Goal: Information Seeking & Learning: Learn about a topic

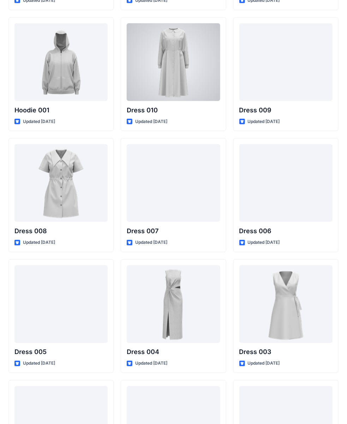
scroll to position [4374, 0]
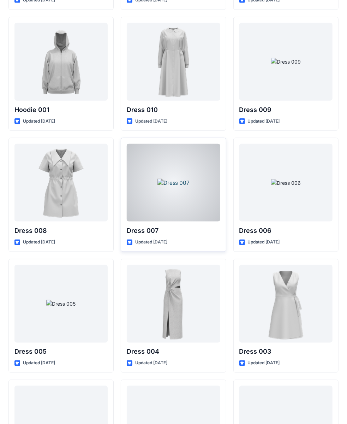
click at [173, 150] on div at bounding box center [173, 183] width 93 height 78
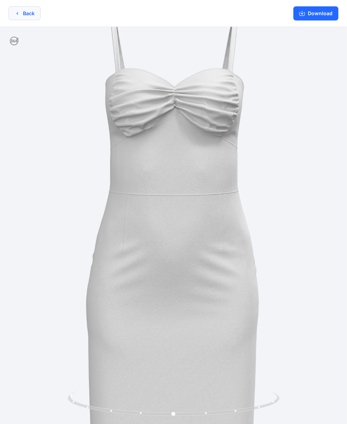
click at [18, 13] on icon "button" at bounding box center [17, 14] width 6 height 6
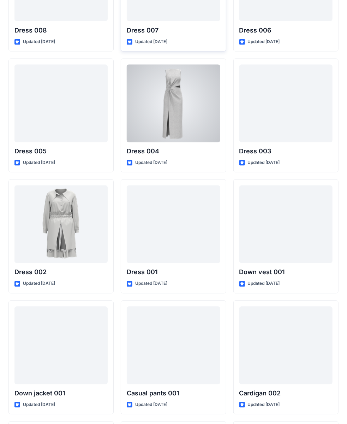
scroll to position [4681, 0]
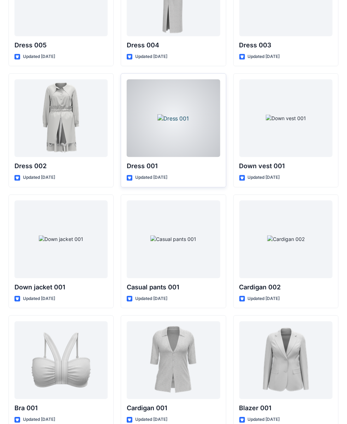
click at [138, 111] on div at bounding box center [173, 118] width 93 height 78
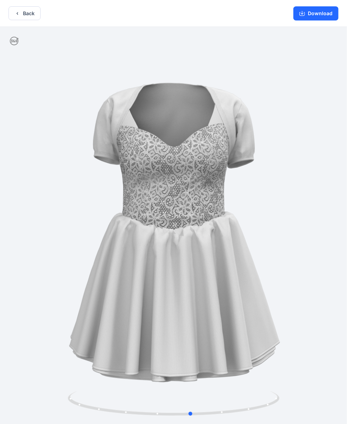
drag, startPoint x: 165, startPoint y: 142, endPoint x: 182, endPoint y: 67, distance: 77.3
click at [182, 67] on div at bounding box center [173, 226] width 347 height 398
drag, startPoint x: 174, startPoint y: 141, endPoint x: 99, endPoint y: 64, distance: 107.7
click at [167, 86] on div at bounding box center [173, 226] width 347 height 398
click at [24, 19] on button "Back" at bounding box center [24, 13] width 32 height 14
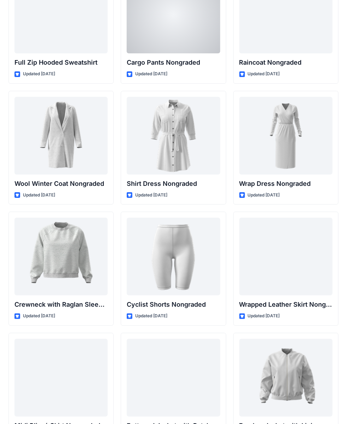
scroll to position [6130, 0]
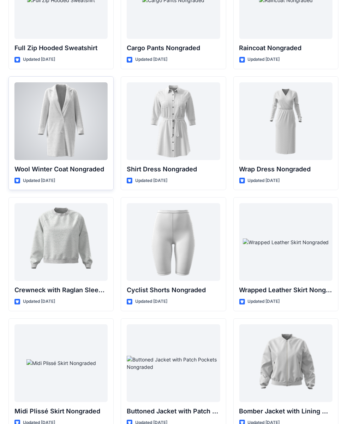
click at [76, 106] on div at bounding box center [60, 121] width 93 height 78
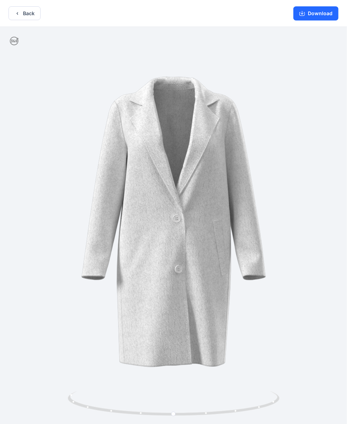
drag, startPoint x: 161, startPoint y: 146, endPoint x: 177, endPoint y: 79, distance: 68.7
click at [177, 79] on img at bounding box center [173, 226] width 339 height 339
drag, startPoint x: 173, startPoint y: 153, endPoint x: 173, endPoint y: 142, distance: 11.0
click at [173, 142] on div at bounding box center [173, 226] width 347 height 398
click at [18, 18] on button "Back" at bounding box center [24, 13] width 32 height 14
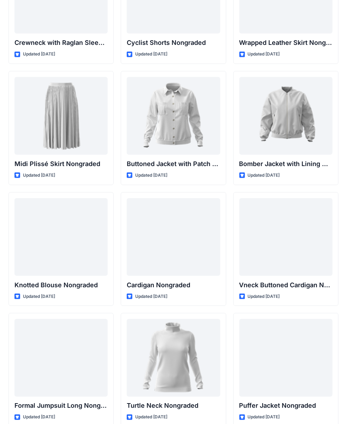
scroll to position [6401, 0]
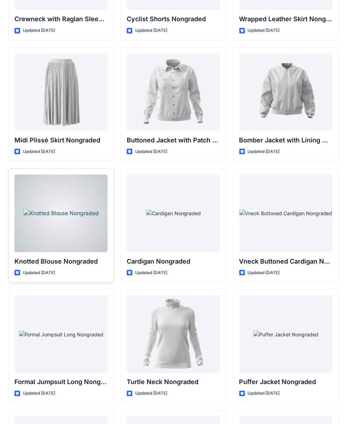
click at [72, 189] on div at bounding box center [60, 213] width 93 height 78
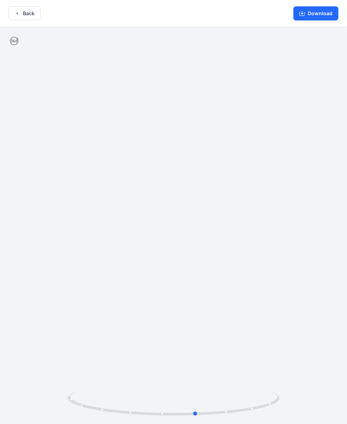
drag, startPoint x: 146, startPoint y: 128, endPoint x: 171, endPoint y: 78, distance: 56.1
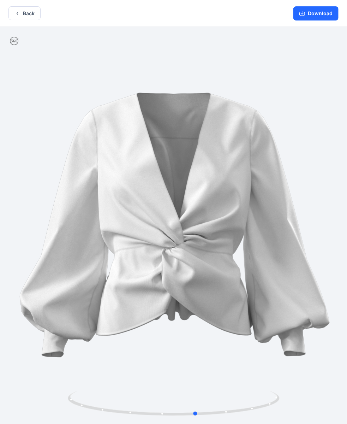
click at [171, 78] on div at bounding box center [173, 226] width 347 height 398
click at [30, 14] on button "Back" at bounding box center [24, 13] width 32 height 14
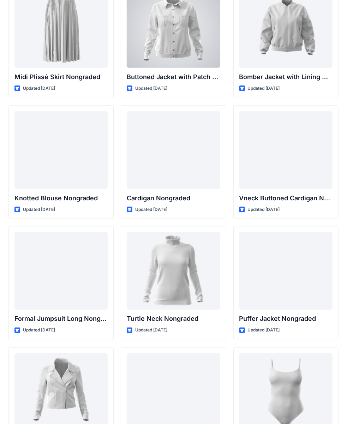
scroll to position [6472, 0]
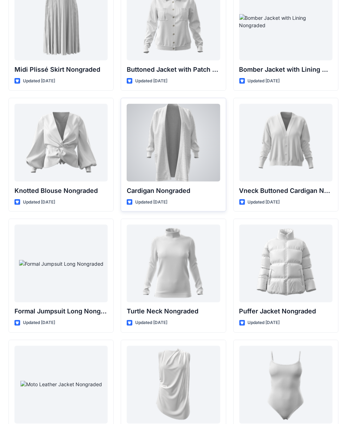
click at [156, 110] on div at bounding box center [173, 143] width 93 height 78
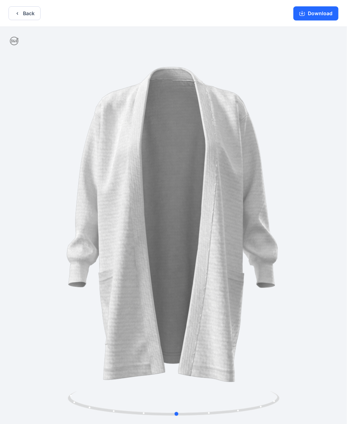
drag, startPoint x: 165, startPoint y: 146, endPoint x: 168, endPoint y: 105, distance: 41.1
click at [168, 105] on div at bounding box center [173, 226] width 347 height 398
click at [19, 15] on icon "button" at bounding box center [17, 14] width 6 height 6
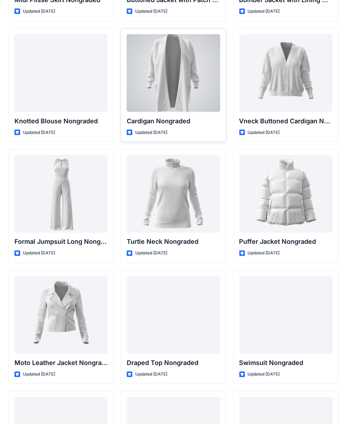
scroll to position [6542, 0]
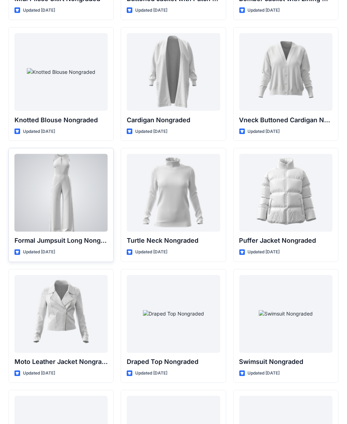
click at [83, 172] on div at bounding box center [60, 193] width 93 height 78
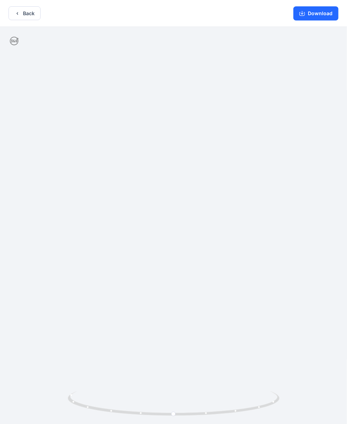
drag, startPoint x: 188, startPoint y: 125, endPoint x: 191, endPoint y: 100, distance: 25.3
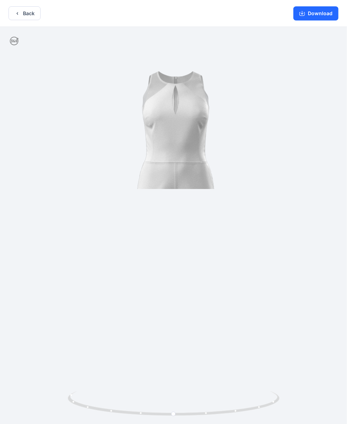
click at [191, 100] on img at bounding box center [173, 226] width 339 height 339
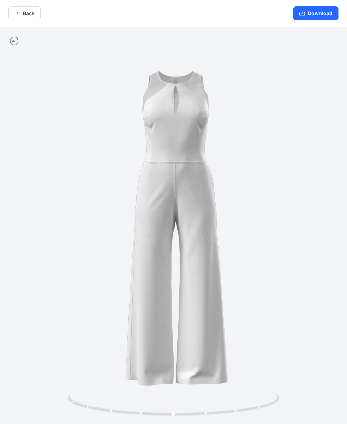
drag, startPoint x: 187, startPoint y: 107, endPoint x: 188, endPoint y: 93, distance: 14.9
click at [188, 93] on img at bounding box center [173, 226] width 339 height 339
click at [24, 12] on button "Back" at bounding box center [24, 13] width 32 height 14
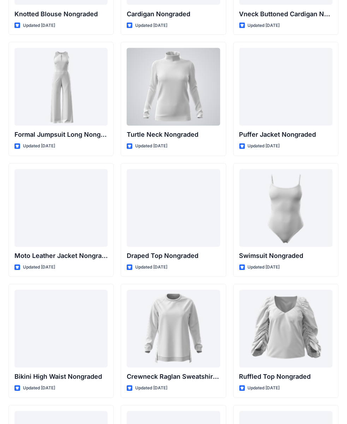
scroll to position [6684, 0]
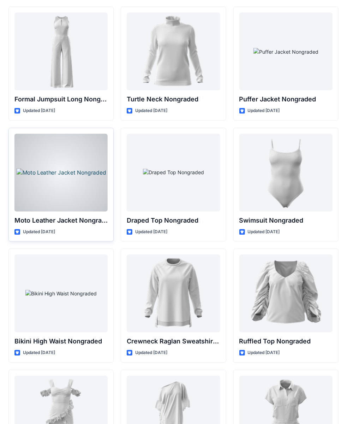
click at [75, 145] on div at bounding box center [60, 173] width 93 height 78
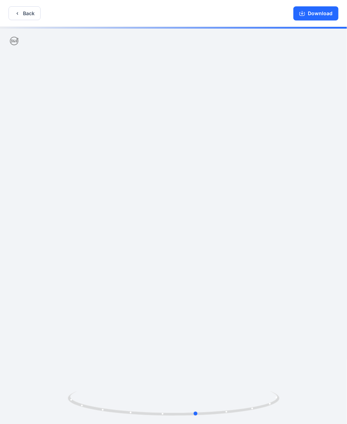
drag, startPoint x: 145, startPoint y: 165, endPoint x: 169, endPoint y: 122, distance: 48.5
click at [169, 122] on div at bounding box center [173, 226] width 347 height 398
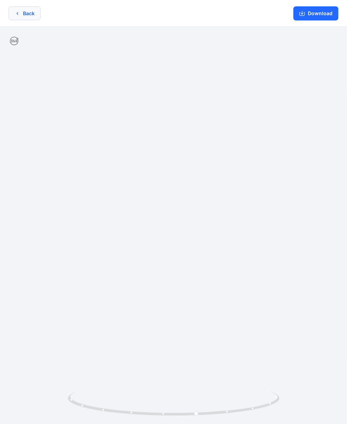
click at [16, 12] on icon "button" at bounding box center [17, 14] width 6 height 6
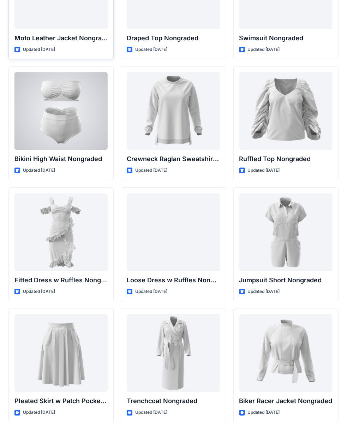
scroll to position [6884, 0]
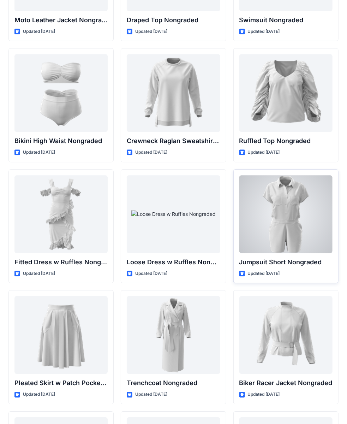
click at [294, 207] on div at bounding box center [285, 214] width 93 height 78
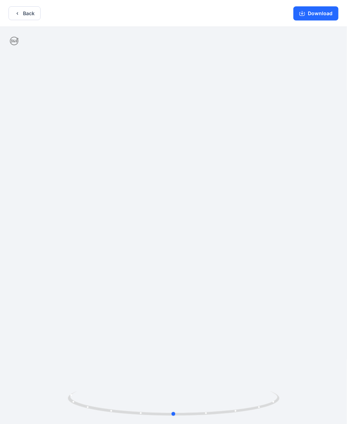
drag, startPoint x: 154, startPoint y: 174, endPoint x: 168, endPoint y: 104, distance: 72.0
click at [168, 104] on div at bounding box center [173, 226] width 347 height 398
drag, startPoint x: 177, startPoint y: 183, endPoint x: 178, endPoint y: 165, distance: 18.4
click at [178, 165] on div at bounding box center [173, 226] width 347 height 398
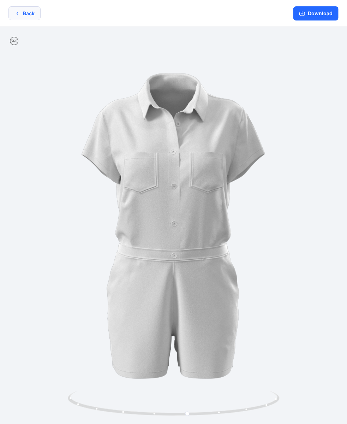
click at [21, 10] on button "Back" at bounding box center [24, 13] width 32 height 14
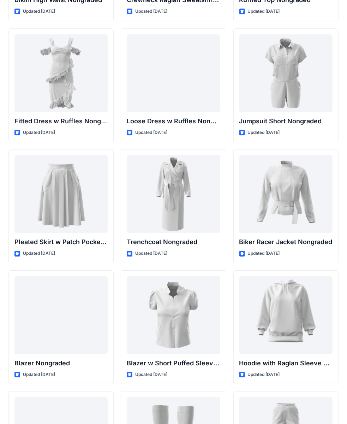
scroll to position [7025, 0]
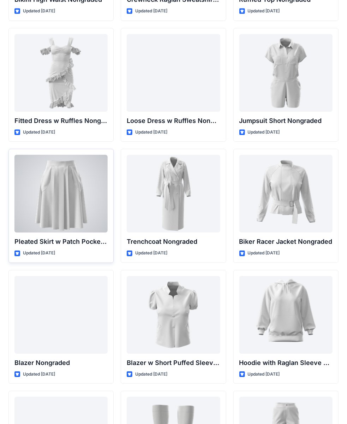
click at [12, 174] on div "Pleated Skirt w Patch Pockets Nongraded Updated [DATE]" at bounding box center [60, 206] width 105 height 114
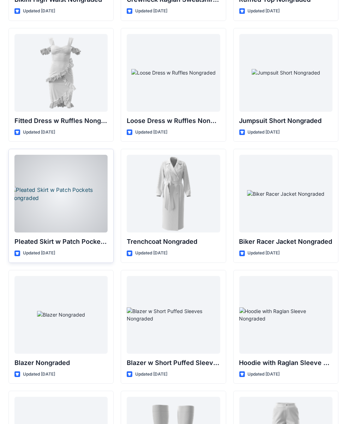
click at [49, 167] on div at bounding box center [60, 194] width 93 height 78
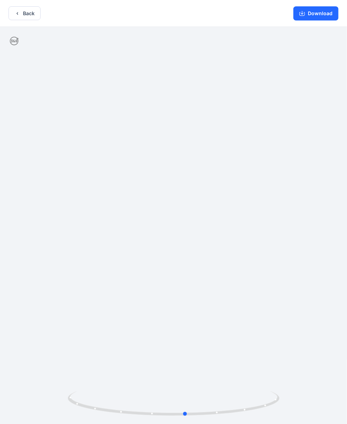
drag, startPoint x: 155, startPoint y: 160, endPoint x: 173, endPoint y: 101, distance: 61.3
click at [173, 101] on div at bounding box center [173, 226] width 347 height 398
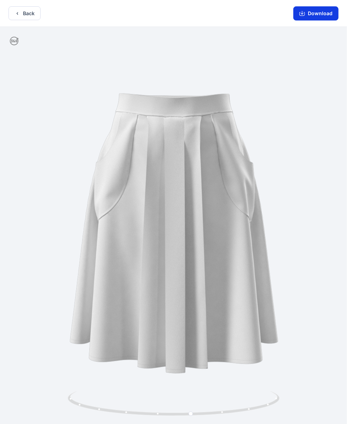
click at [325, 12] on button "Download" at bounding box center [316, 13] width 45 height 14
